Goal: Task Accomplishment & Management: Manage account settings

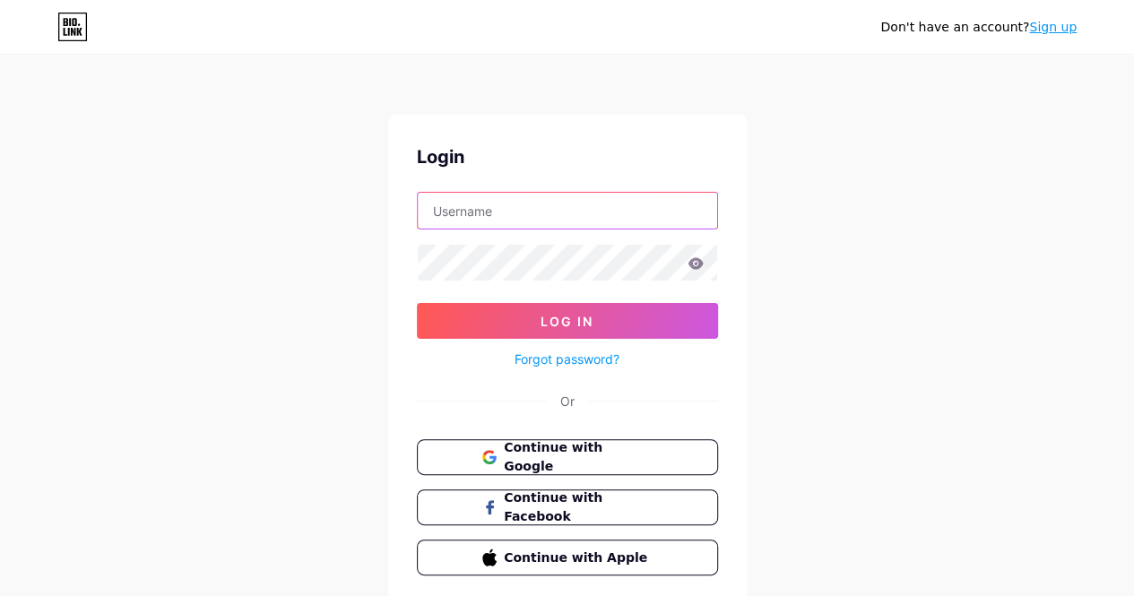
click at [522, 205] on input "text" at bounding box center [568, 211] width 300 height 36
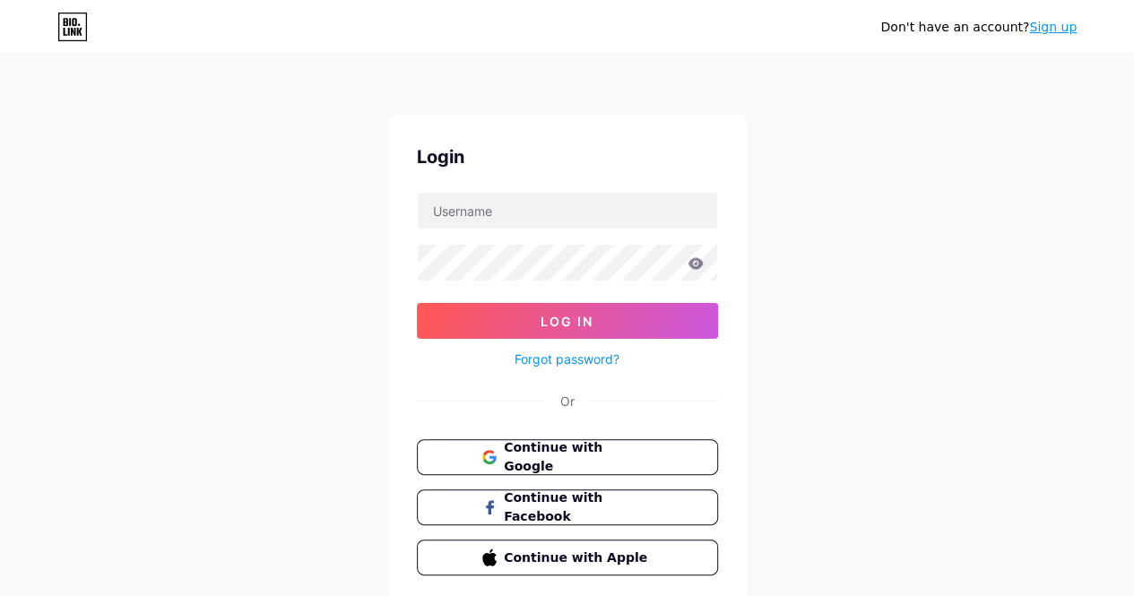
click at [362, 343] on div "Don't have an account? Sign up Login Log In Forgot password? Or Continue with G…" at bounding box center [567, 331] width 1134 height 662
click at [578, 453] on span "Continue with Google" at bounding box center [578, 458] width 150 height 39
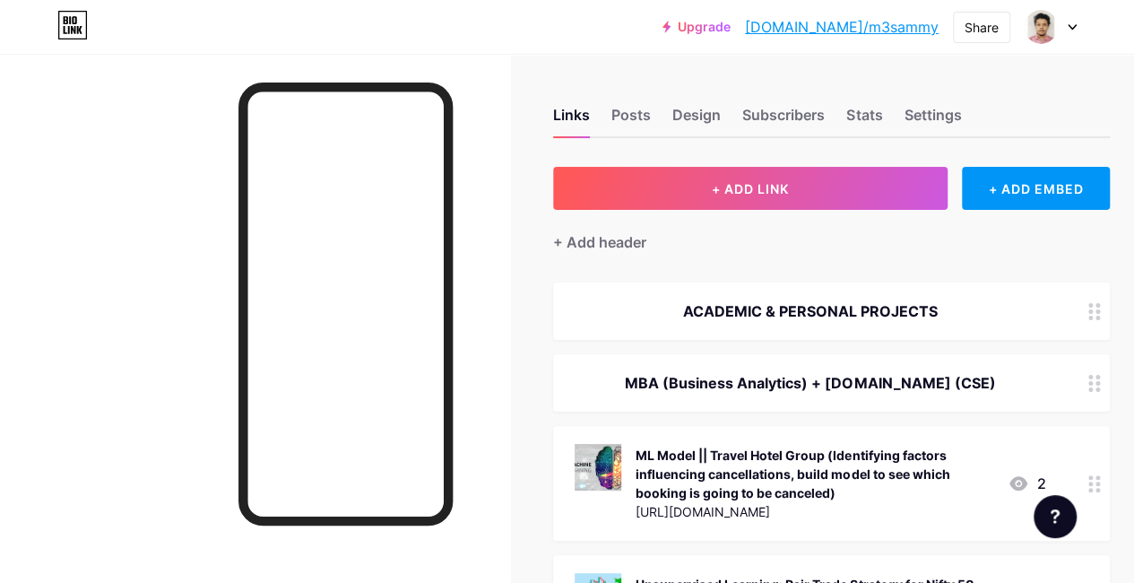
click at [881, 25] on link "bio.link/m3sammy" at bounding box center [842, 27] width 194 height 22
